Goal: Task Accomplishment & Management: Manage account settings

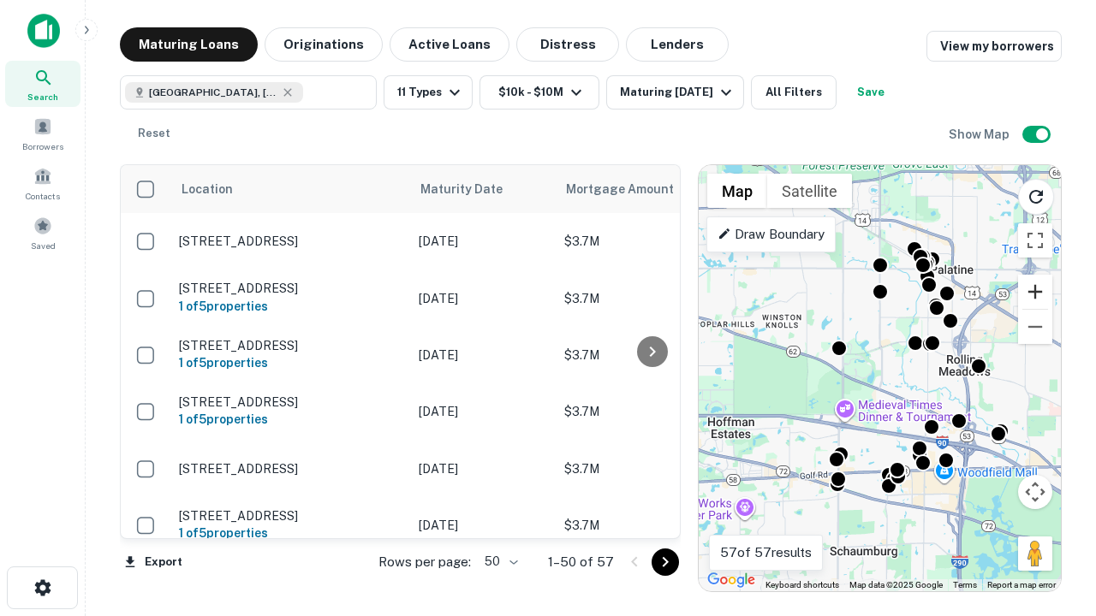
click at [1035, 292] on button "Zoom in" at bounding box center [1035, 292] width 34 height 34
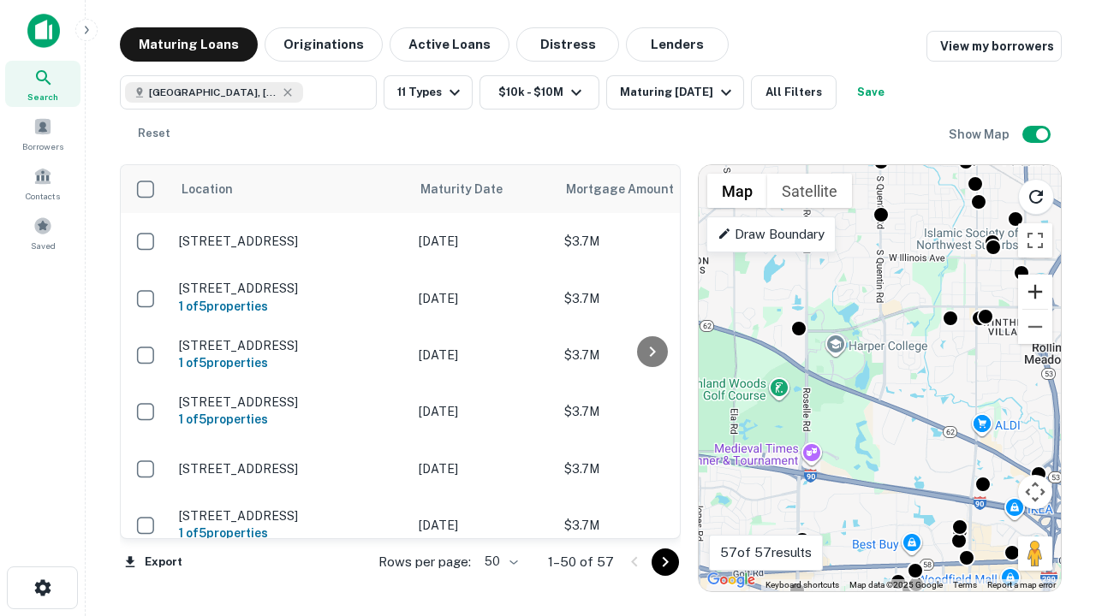
click at [1035, 292] on button "Zoom in" at bounding box center [1035, 292] width 34 height 34
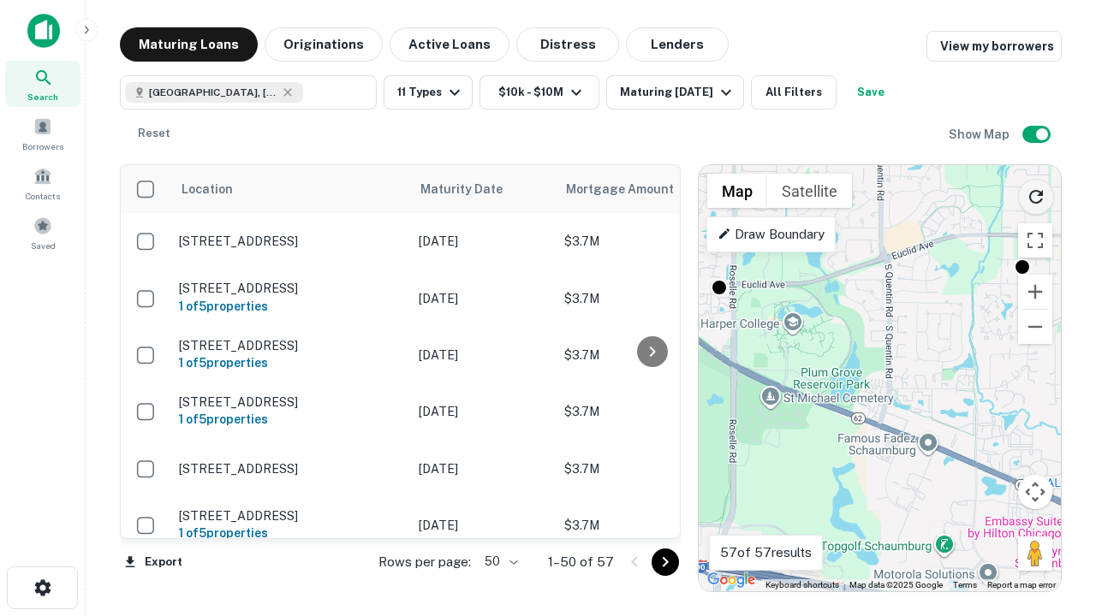
click at [1036, 193] on icon "Reload search area" at bounding box center [1035, 197] width 21 height 21
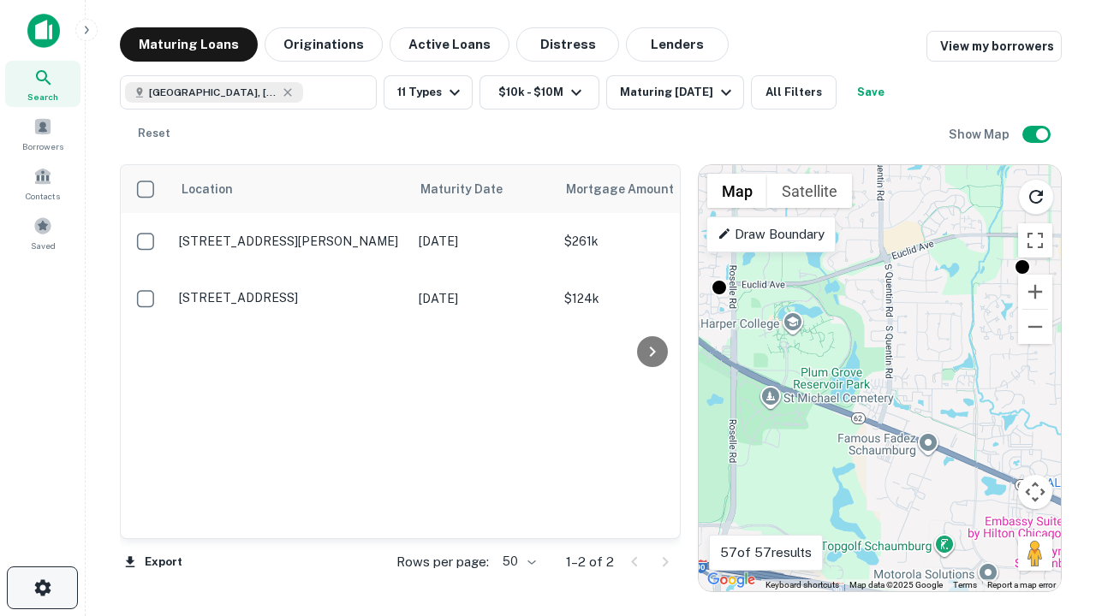
click at [42, 588] on icon "button" at bounding box center [43, 588] width 21 height 21
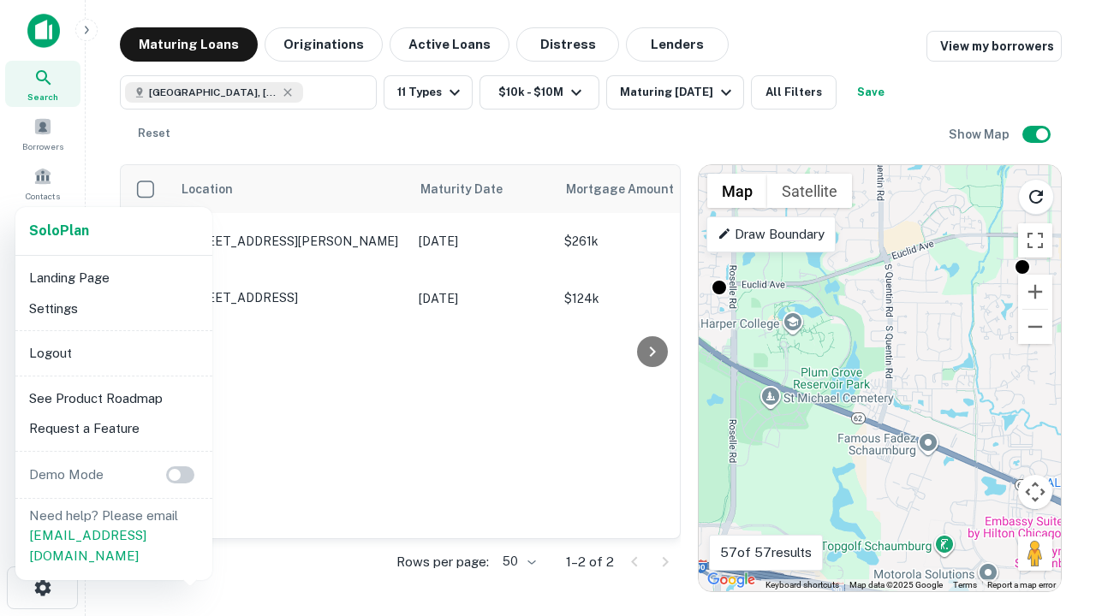
click at [113, 353] on li "Logout" at bounding box center [113, 353] width 183 height 31
